Goal: Task Accomplishment & Management: Use online tool/utility

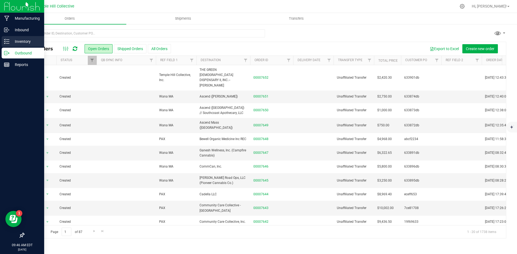
click at [4, 39] on icon at bounding box center [6, 41] width 5 height 5
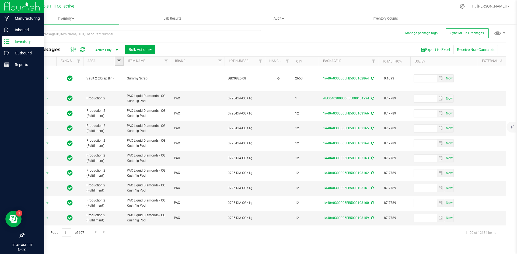
click at [120, 61] on span "Filter" at bounding box center [119, 61] width 4 height 4
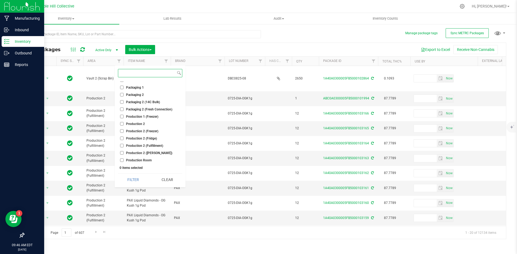
scroll to position [54, 0]
click at [147, 139] on span "Production 2 (Fulfillment)" at bounding box center [144, 139] width 37 height 3
click at [124, 139] on input "Production 2 (Fulfillment)" at bounding box center [121, 139] width 3 height 3
checkbox input "true"
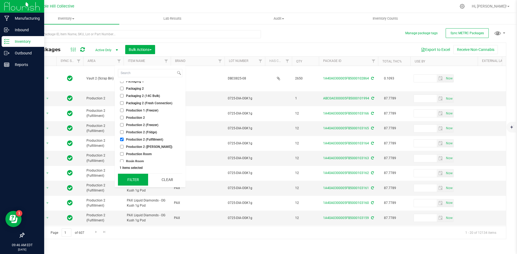
click at [136, 177] on button "Filter" at bounding box center [133, 180] width 30 height 12
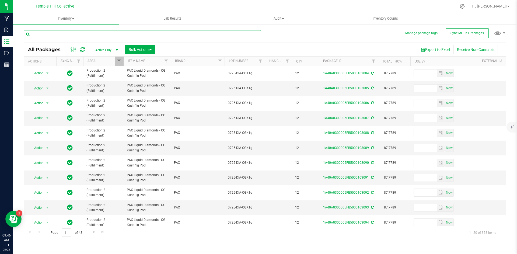
click at [78, 31] on input "text" at bounding box center [142, 34] width 237 height 8
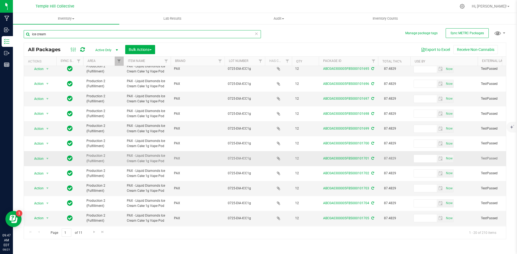
scroll to position [142, 0]
type input "ice cream"
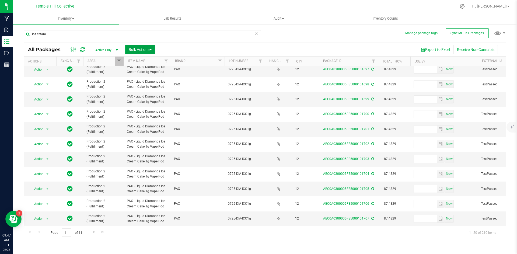
click at [138, 49] on span "Bulk Actions" at bounding box center [140, 49] width 23 height 4
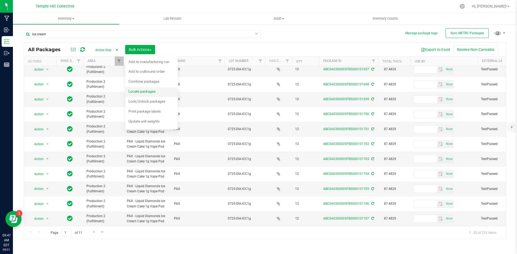
click at [153, 89] on span "Locate packages" at bounding box center [141, 91] width 27 height 4
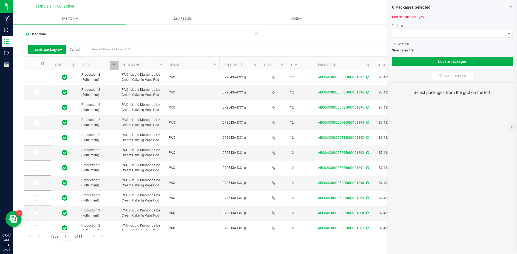
click at [86, 50] on icon at bounding box center [86, 50] width 3 height 0
click at [0, 0] on input "Select All Filtered Packages (210)" at bounding box center [0, 0] width 0 height 0
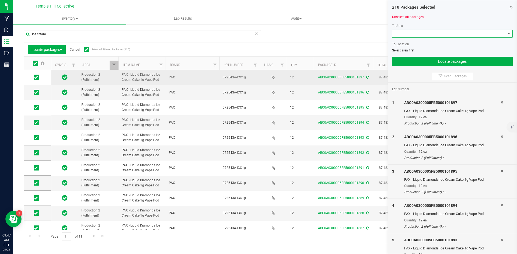
click at [422, 36] on span at bounding box center [448, 34] width 113 height 8
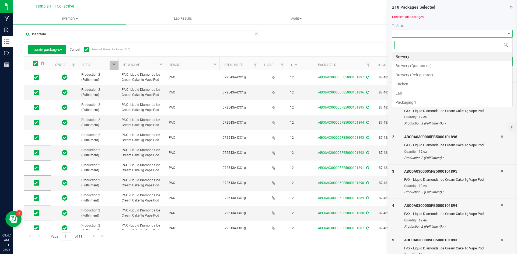
scroll to position [8, 121]
click at [360, 36] on div "ice cream Locate packages Cancel Select All Filtered Packages (210) Add to manu…" at bounding box center [265, 134] width 482 height 218
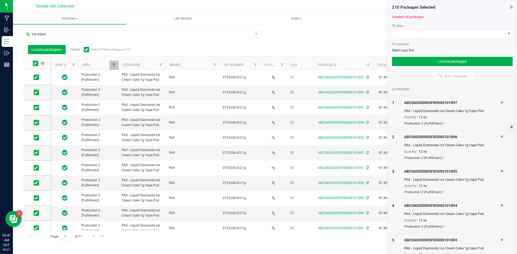
click at [510, 7] on icon at bounding box center [511, 6] width 3 height 5
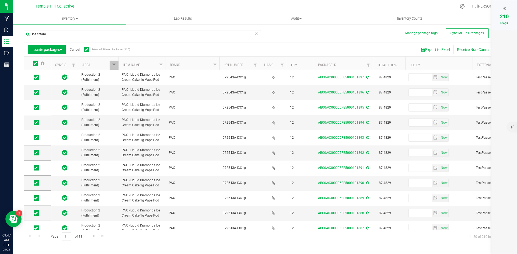
click at [78, 48] on link "Cancel" at bounding box center [75, 50] width 10 height 4
